Goal: Register for event/course

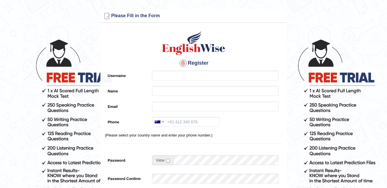
click at [211, 71] on div "Register Username Name Email Phone [GEOGRAPHIC_DATA] +61 [GEOGRAPHIC_DATA] ([GE…" at bounding box center [194, 145] width 186 height 239
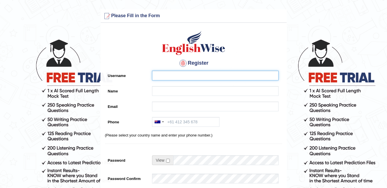
click at [210, 73] on input "Username" at bounding box center [215, 76] width 126 height 10
type input "kavita038"
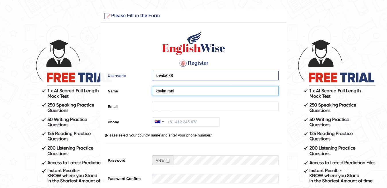
type input "kavita rani"
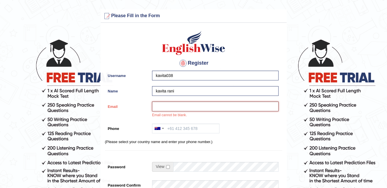
paste input "soxify@forexzig.com"
type input "soxify@forexzig.com"
click at [162, 130] on div at bounding box center [158, 128] width 13 height 9
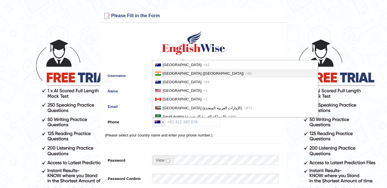
click at [168, 73] on span "India (भारत)" at bounding box center [203, 73] width 81 height 4
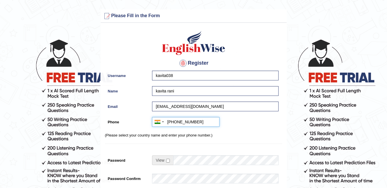
type input "+917866224511"
click at [167, 161] on input "checkbox" at bounding box center [168, 161] width 4 height 4
checkbox input "true"
click at [196, 169] on div "0% Too Short" at bounding box center [213, 163] width 129 height 15
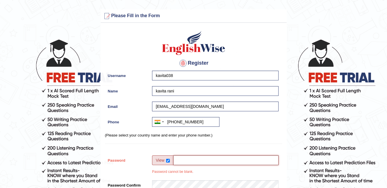
click at [200, 161] on input "Password" at bounding box center [225, 161] width 105 height 10
type input "Track@123"
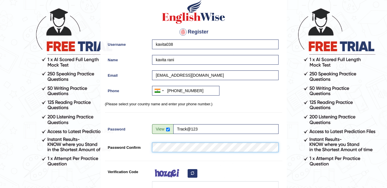
scroll to position [59, 0]
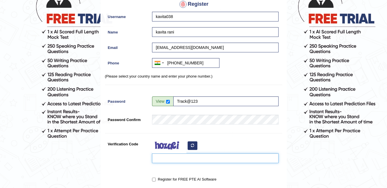
click at [167, 157] on input "Verification Code" at bounding box center [215, 159] width 126 height 10
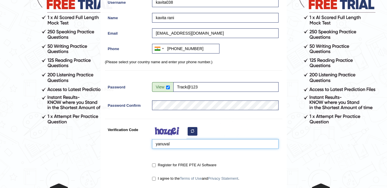
scroll to position [88, 0]
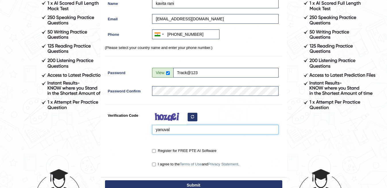
type input "yanuval"
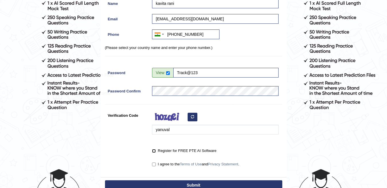
click at [155, 150] on input "Register for FREE PTE AI Software" at bounding box center [154, 151] width 4 height 4
checkbox input "true"
click at [153, 164] on input "I agree to the Terms of Use and Privacy Statement ." at bounding box center [154, 165] width 4 height 4
checkbox input "true"
click at [191, 185] on button "Submit" at bounding box center [193, 186] width 177 height 10
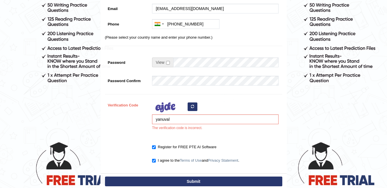
click at [192, 107] on icon "button" at bounding box center [192, 106] width 3 height 3
drag, startPoint x: 179, startPoint y: 123, endPoint x: 105, endPoint y: 125, distance: 74.0
click at [105, 125] on div "Verification Code yanuval The verification code is incorrect." at bounding box center [193, 117] width 177 height 34
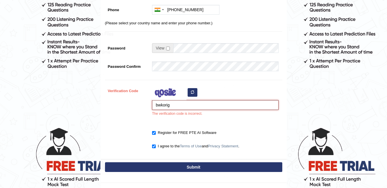
scroll to position [143, 0]
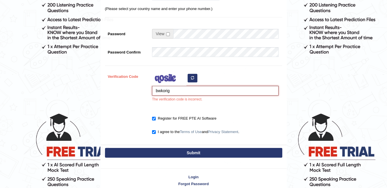
type input "bwkorig"
click at [182, 157] on button "Submit" at bounding box center [193, 153] width 177 height 10
type input "[PHONE_NUMBER]"
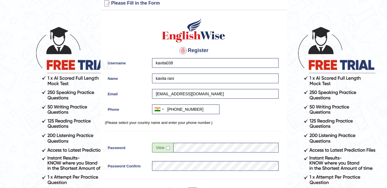
scroll to position [12, 0]
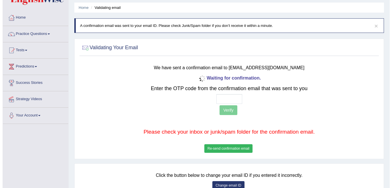
scroll to position [29, 0]
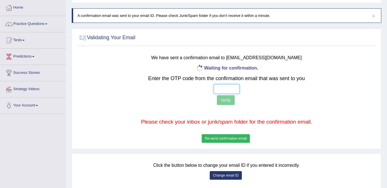
click at [218, 89] on input "text" at bounding box center [227, 89] width 26 height 10
type input "4 5 3 9"
click at [229, 104] on button "Verify" at bounding box center [225, 100] width 17 height 10
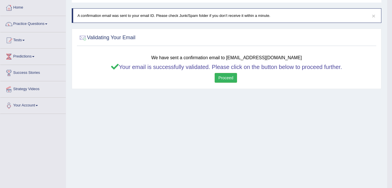
click at [229, 104] on body "Toggle navigation Home Practice Questions Speaking Practice Read Aloud Repeat S…" at bounding box center [196, 65] width 392 height 188
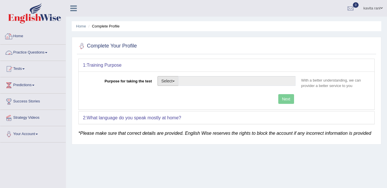
click at [169, 83] on button "Select" at bounding box center [167, 81] width 21 height 10
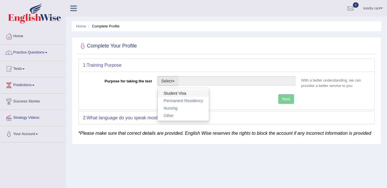
click at [172, 92] on link "Student Visa" at bounding box center [183, 93] width 51 height 7
type input "Student Visa"
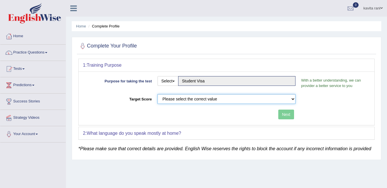
click at [238, 103] on select "Please select the correct value 50 (6 bands) 58 (6.5 bands) 65 (7 bands) 79 (8 …" at bounding box center [226, 99] width 138 height 10
select select "65"
click at [157, 94] on select "Please select the correct value 50 (6 bands) 58 (6.5 bands) 65 (7 bands) 79 (8 …" at bounding box center [226, 99] width 138 height 10
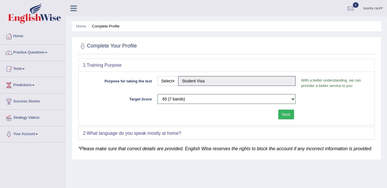
click at [283, 115] on button "Next" at bounding box center [286, 115] width 16 height 10
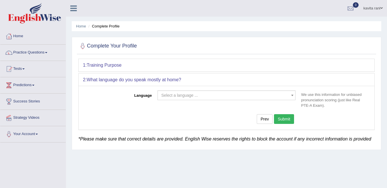
click at [218, 98] on span "Select a language ..." at bounding box center [224, 96] width 127 height 6
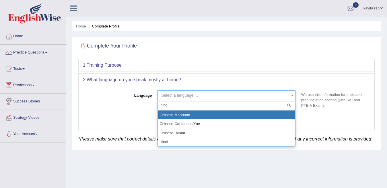
type input "hindi"
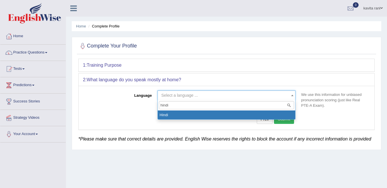
select select "Hindi"
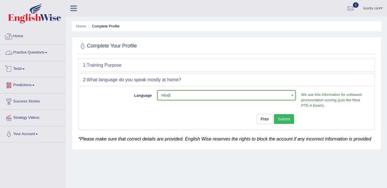
drag, startPoint x: 295, startPoint y: 124, endPoint x: 290, endPoint y: 120, distance: 6.7
click at [294, 123] on div "Prev Submit" at bounding box center [190, 119] width 215 height 11
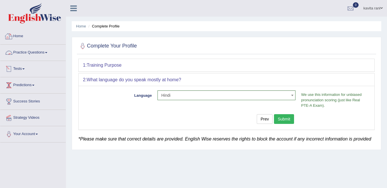
click at [289, 120] on button "Submit" at bounding box center [284, 119] width 20 height 10
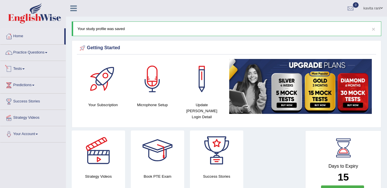
click at [25, 67] on link "Tests" at bounding box center [32, 68] width 65 height 14
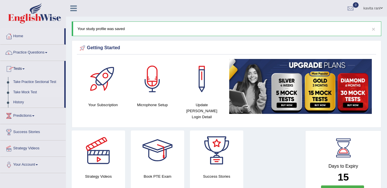
click at [28, 91] on link "Take Mock Test" at bounding box center [38, 92] width 54 height 10
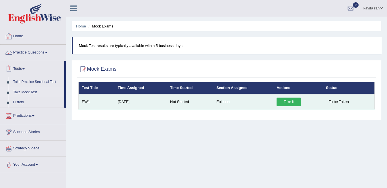
click at [294, 100] on link "Take it" at bounding box center [288, 102] width 24 height 9
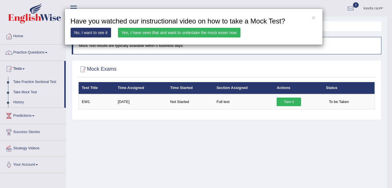
click at [128, 32] on link "Yes, I have seen that and want to undertake the mock exam now" at bounding box center [179, 33] width 122 height 10
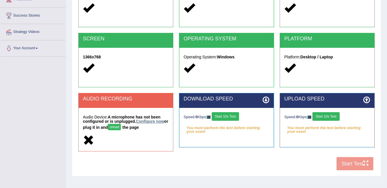
click at [146, 122] on link "Configure now" at bounding box center [150, 121] width 28 height 5
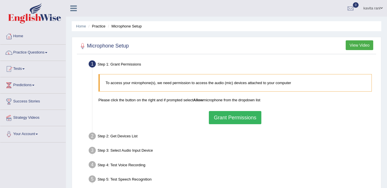
click at [227, 120] on button "Grant Permissions" at bounding box center [235, 117] width 52 height 13
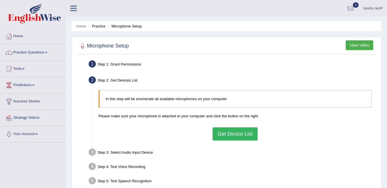
click at [228, 130] on button "Get Device List" at bounding box center [235, 134] width 45 height 13
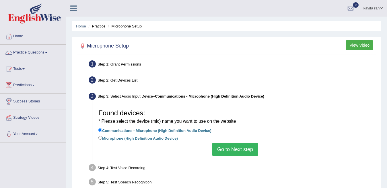
click at [229, 148] on button "Go to Next step" at bounding box center [235, 149] width 46 height 13
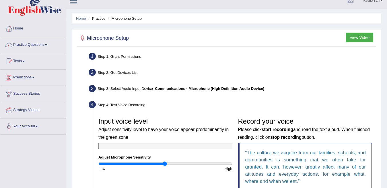
scroll to position [57, 0]
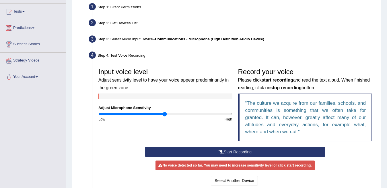
click at [221, 150] on icon at bounding box center [221, 152] width 5 height 4
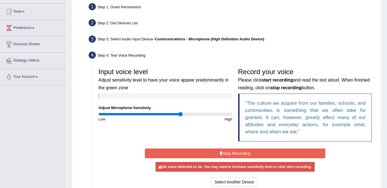
drag, startPoint x: 169, startPoint y: 115, endPoint x: 180, endPoint y: 115, distance: 11.5
click at [180, 115] on input "range" at bounding box center [165, 114] width 134 height 5
click at [223, 153] on button "Stop Recording" at bounding box center [235, 154] width 180 height 10
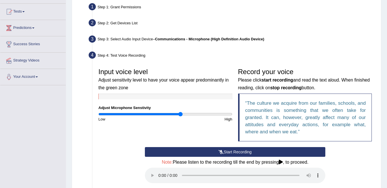
click at [232, 149] on button "Start Recording" at bounding box center [235, 152] width 180 height 10
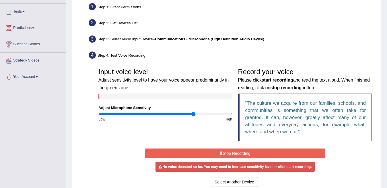
drag, startPoint x: 175, startPoint y: 114, endPoint x: 193, endPoint y: 114, distance: 18.4
click at [193, 114] on input "range" at bounding box center [165, 114] width 134 height 5
click at [227, 153] on button "Stop Recording" at bounding box center [235, 154] width 180 height 10
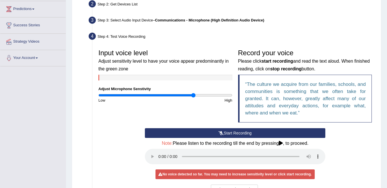
scroll to position [86, 0]
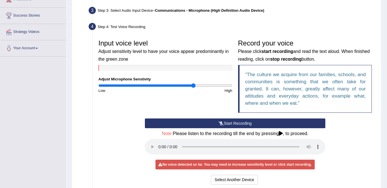
click at [230, 124] on button "Start Recording" at bounding box center [235, 124] width 180 height 10
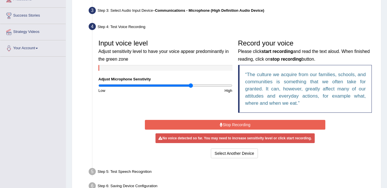
click at [191, 84] on input "range" at bounding box center [165, 85] width 134 height 5
click at [229, 124] on button "Stop Recording" at bounding box center [235, 125] width 180 height 10
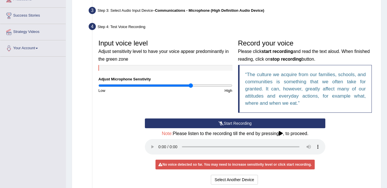
click at [229, 126] on button "Start Recording" at bounding box center [235, 124] width 180 height 10
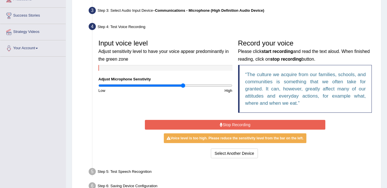
click at [182, 85] on input "range" at bounding box center [165, 85] width 134 height 5
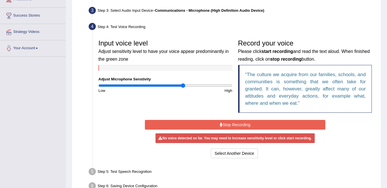
click at [233, 124] on button "Stop Recording" at bounding box center [235, 125] width 180 height 10
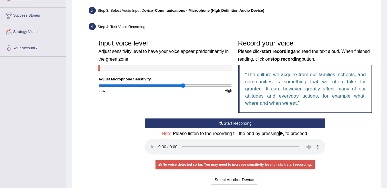
click at [233, 124] on button "Start Recording" at bounding box center [235, 124] width 180 height 10
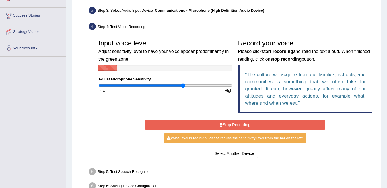
click at [219, 126] on button "Stop Recording" at bounding box center [235, 125] width 180 height 10
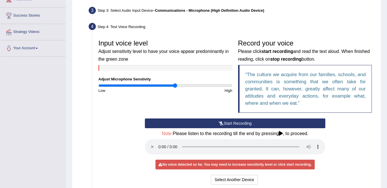
drag, startPoint x: 179, startPoint y: 86, endPoint x: 176, endPoint y: 85, distance: 3.8
type input "1.16"
click at [176, 85] on input "range" at bounding box center [165, 85] width 134 height 5
click at [233, 122] on button "Start Recording" at bounding box center [235, 124] width 180 height 10
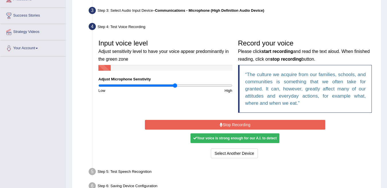
click at [234, 122] on button "Stop Recording" at bounding box center [235, 125] width 180 height 10
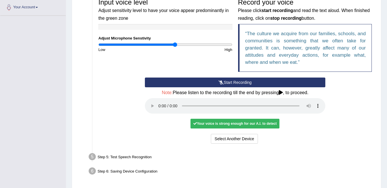
scroll to position [147, 0]
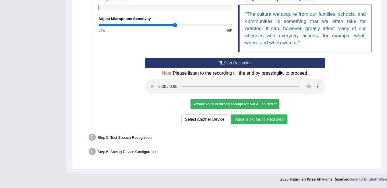
click at [255, 120] on button "Voice is ok. Go to Next step" at bounding box center [259, 120] width 57 height 10
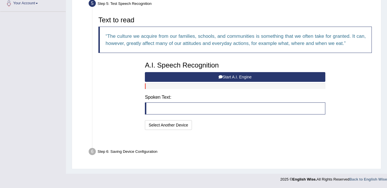
scroll to position [117, 0]
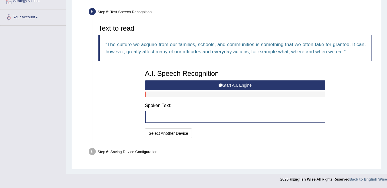
click at [228, 87] on button "Start A.I. Engine" at bounding box center [235, 86] width 180 height 10
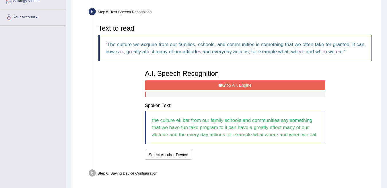
click at [207, 81] on button "Stop A.I. Engine" at bounding box center [235, 86] width 180 height 10
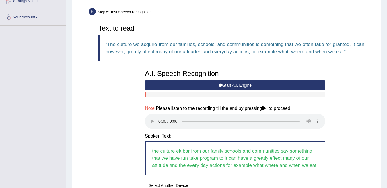
click at [206, 87] on button "Start A.I. Engine" at bounding box center [235, 86] width 180 height 10
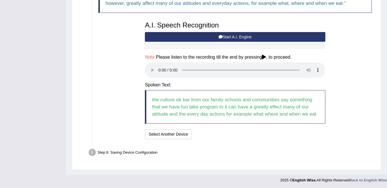
scroll to position [166, 0]
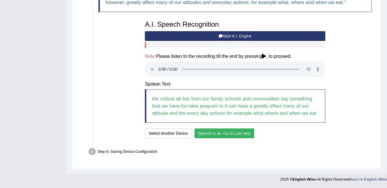
click at [215, 133] on button "Speech is ok. Go to Last step" at bounding box center [224, 134] width 60 height 10
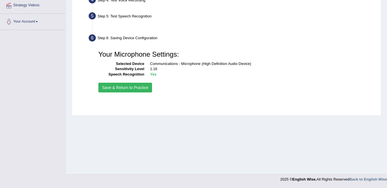
scroll to position [113, 0]
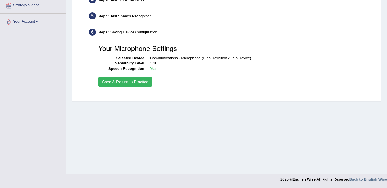
click at [132, 83] on button "Save & Return to Practice" at bounding box center [125, 82] width 54 height 10
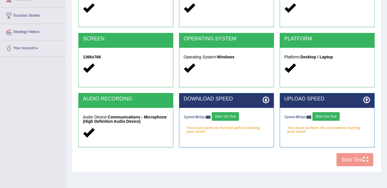
click at [231, 116] on button "Start 10s Test" at bounding box center [225, 116] width 27 height 9
click at [329, 117] on button "Start 10s Test" at bounding box center [325, 116] width 27 height 9
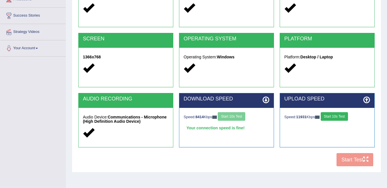
click at [334, 114] on button "Start 10s Test" at bounding box center [334, 116] width 27 height 9
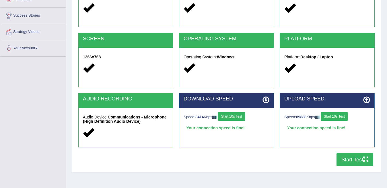
click at [237, 116] on button "Start 10s Test" at bounding box center [231, 116] width 27 height 9
